Goal: Transaction & Acquisition: Purchase product/service

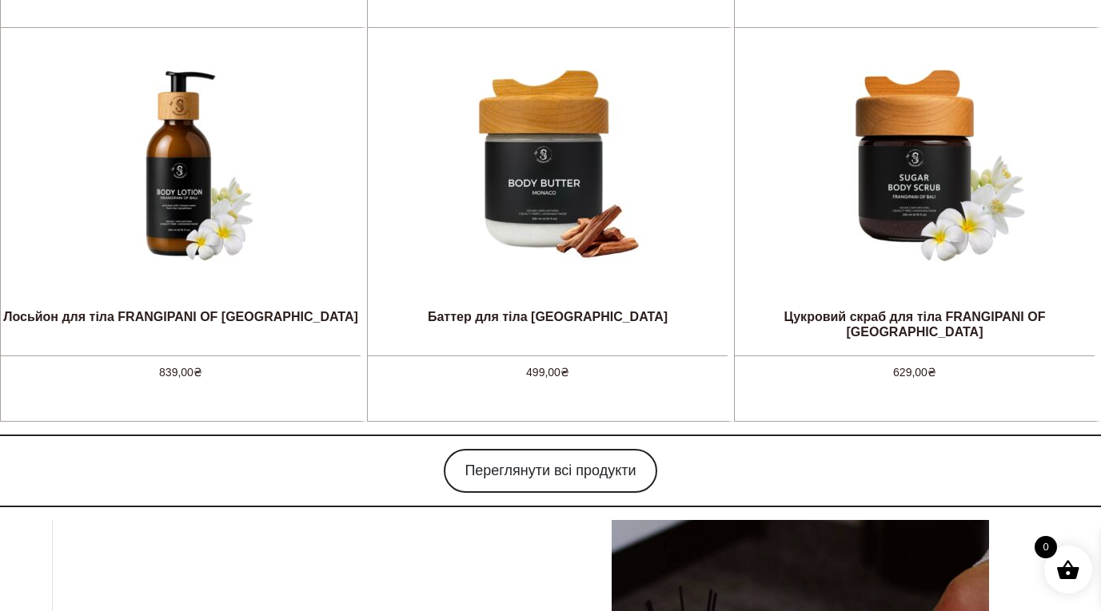
scroll to position [1424, 0]
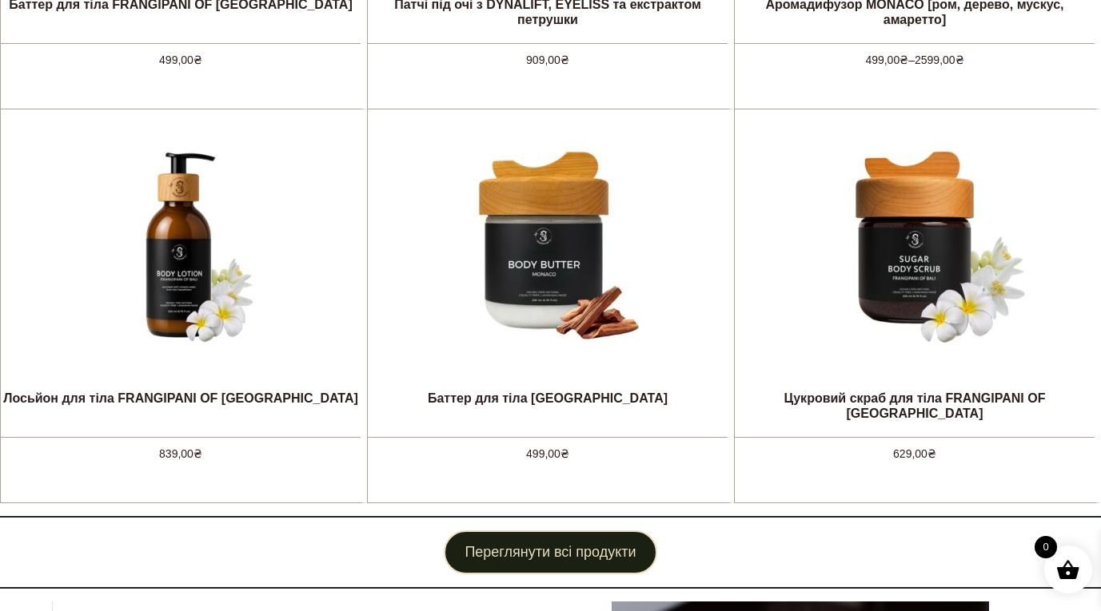
click at [551, 557] on link "Переглянути всі продукти" at bounding box center [550, 553] width 213 height 44
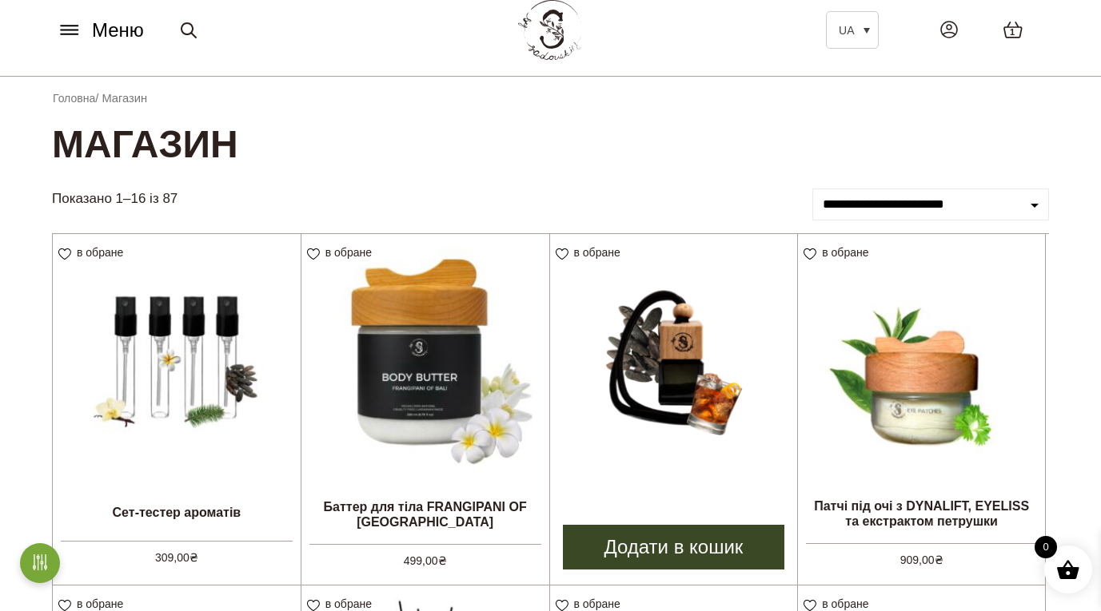
scroll to position [60, 0]
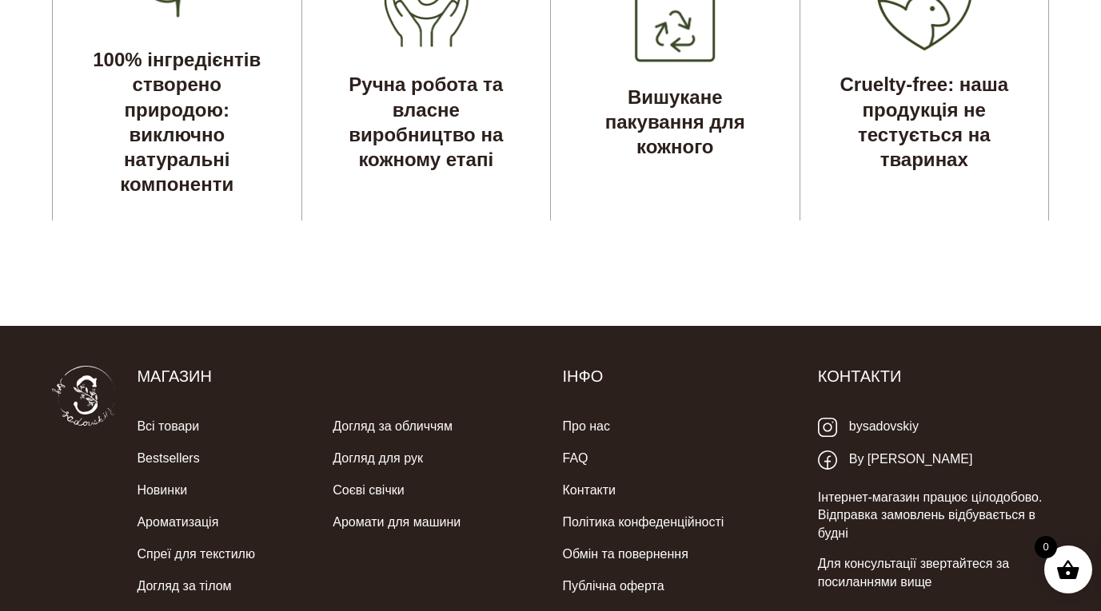
scroll to position [5096, 0]
